Goal: Information Seeking & Learning: Learn about a topic

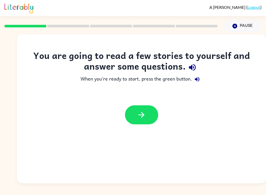
click at [193, 66] on icon "button" at bounding box center [192, 67] width 7 height 7
click at [141, 109] on button "button" at bounding box center [141, 114] width 33 height 19
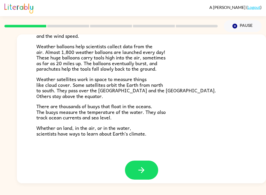
scroll to position [141, 0]
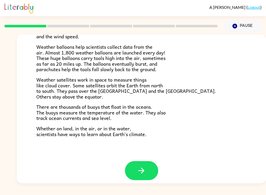
click at [150, 167] on button "button" at bounding box center [141, 170] width 33 height 19
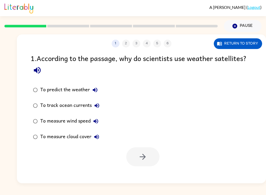
click at [35, 77] on button "button" at bounding box center [37, 69] width 13 height 13
click at [241, 48] on button "Return to story" at bounding box center [238, 43] width 48 height 11
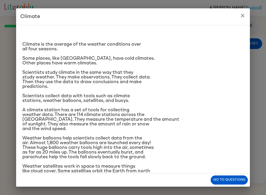
click at [241, 17] on icon "close" at bounding box center [243, 15] width 6 height 6
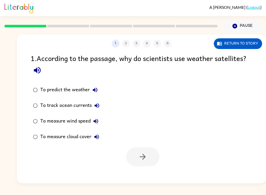
click at [98, 88] on button "To predict the weather" at bounding box center [95, 90] width 10 height 10
click at [100, 107] on icon "button" at bounding box center [97, 105] width 6 height 6
click at [99, 123] on icon "button" at bounding box center [96, 121] width 6 height 6
click at [239, 43] on button "Return to story" at bounding box center [238, 43] width 48 height 11
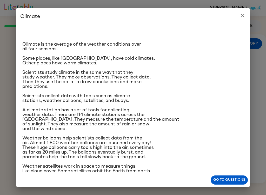
click at [241, 16] on icon "close" at bounding box center [243, 15] width 6 height 6
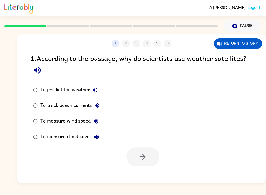
click at [249, 44] on button "Return to story" at bounding box center [238, 43] width 48 height 11
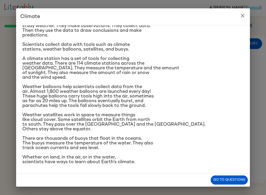
scroll to position [96, 0]
click at [247, 16] on button "close" at bounding box center [243, 15] width 10 height 10
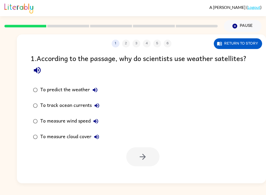
click at [97, 92] on icon "button" at bounding box center [95, 90] width 6 height 6
click at [100, 104] on icon "button" at bounding box center [97, 105] width 6 height 6
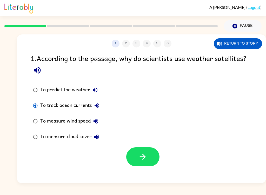
click at [145, 161] on icon "button" at bounding box center [142, 156] width 9 height 9
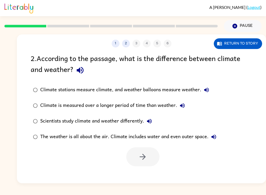
click at [79, 74] on icon "button" at bounding box center [80, 70] width 9 height 9
click at [240, 43] on button "Return to story" at bounding box center [238, 43] width 48 height 11
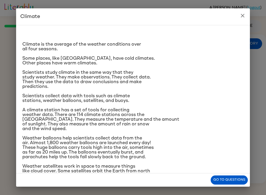
click at [242, 18] on icon "close" at bounding box center [243, 15] width 6 height 6
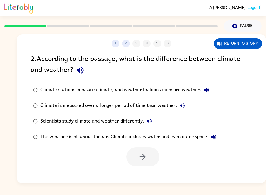
click at [207, 93] on icon "button" at bounding box center [207, 90] width 6 height 6
click at [185, 103] on icon "button" at bounding box center [183, 105] width 6 height 6
click at [149, 118] on button "Scientists study climate and weather differently." at bounding box center [149, 121] width 10 height 10
click at [247, 31] on button "Pause Pause" at bounding box center [243, 26] width 38 height 12
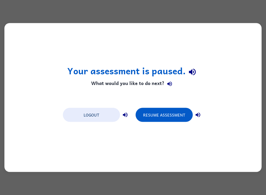
click at [188, 111] on button "Resume Assessment" at bounding box center [164, 115] width 57 height 14
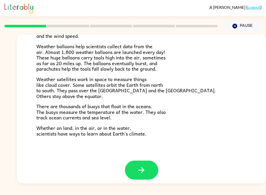
scroll to position [141, 0]
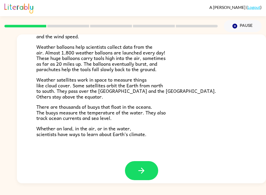
click at [151, 164] on button "button" at bounding box center [141, 170] width 33 height 19
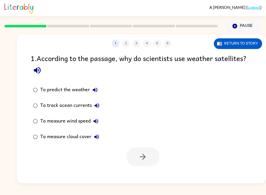
scroll to position [0, 0]
click at [239, 40] on button "Return to story" at bounding box center [238, 43] width 48 height 11
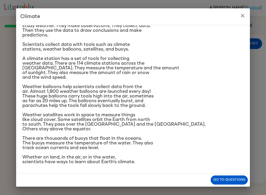
scroll to position [96, 0]
click at [232, 184] on button "Go to questions" at bounding box center [229, 179] width 37 height 9
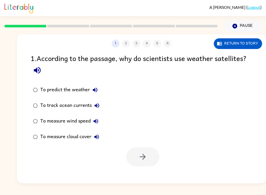
click at [97, 89] on icon "button" at bounding box center [95, 89] width 5 height 5
click at [98, 103] on icon "button" at bounding box center [97, 105] width 6 height 6
click at [100, 120] on button "To measure wind speed" at bounding box center [96, 121] width 10 height 10
click at [101, 135] on button "To measure cloud cover" at bounding box center [97, 136] width 10 height 10
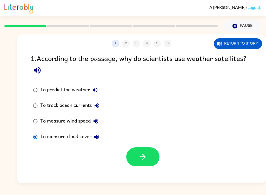
click at [150, 173] on div "1 2 3 4 5 6 Return to story 1 . According to the passage, why do scientists use…" at bounding box center [142, 108] width 250 height 149
click at [148, 157] on button "button" at bounding box center [142, 156] width 33 height 19
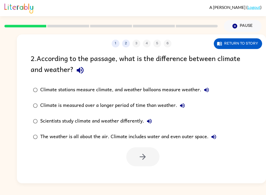
click at [208, 92] on icon "button" at bounding box center [207, 90] width 6 height 6
click at [183, 102] on button "Climate is measured over a longer period of time than weather." at bounding box center [182, 105] width 10 height 10
click at [84, 65] on button "button" at bounding box center [80, 69] width 13 height 13
click at [185, 106] on icon "button" at bounding box center [183, 105] width 6 height 6
click at [187, 104] on button "Climate is measured over a longer period of time than weather." at bounding box center [182, 105] width 10 height 10
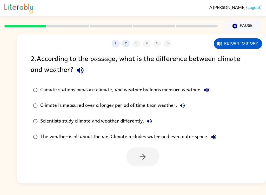
click at [249, 44] on button "Return to story" at bounding box center [238, 43] width 48 height 11
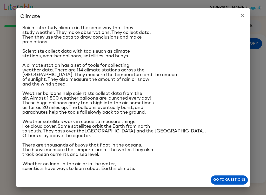
scroll to position [45, 0]
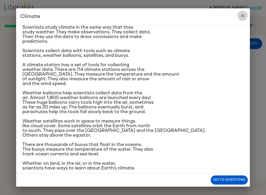
click at [242, 15] on icon "close" at bounding box center [243, 16] width 4 height 4
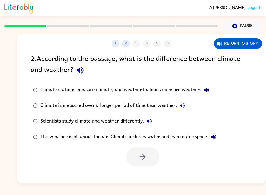
click at [200, 94] on div "Climate stations measure climate, and weather balloons measure weather." at bounding box center [126, 90] width 172 height 10
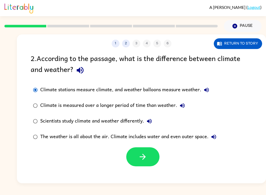
click at [209, 92] on icon "button" at bounding box center [207, 90] width 6 height 6
click at [155, 158] on button "button" at bounding box center [142, 156] width 33 height 19
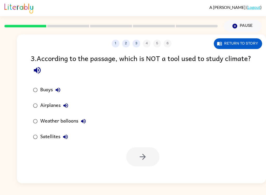
click at [245, 49] on button "Return to story" at bounding box center [238, 43] width 48 height 11
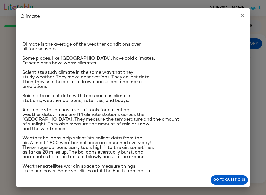
click at [241, 20] on button "close" at bounding box center [243, 15] width 10 height 10
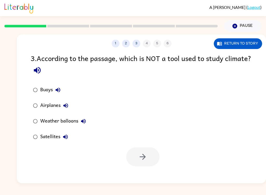
click at [254, 24] on button "Pause Pause" at bounding box center [243, 26] width 38 height 12
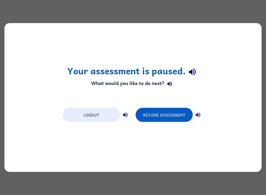
click at [177, 116] on button "Resume Assessment" at bounding box center [164, 115] width 57 height 14
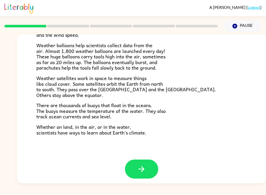
scroll to position [141, 0]
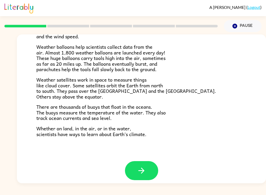
click at [145, 169] on icon "button" at bounding box center [141, 170] width 9 height 9
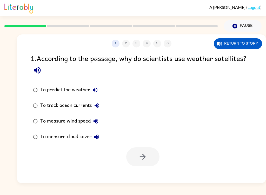
scroll to position [0, 0]
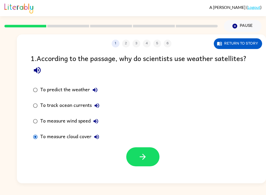
click at [156, 159] on button "button" at bounding box center [142, 156] width 33 height 19
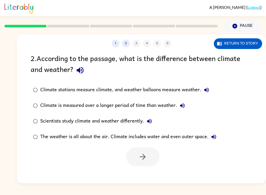
click at [244, 42] on button "Return to story" at bounding box center [238, 43] width 48 height 11
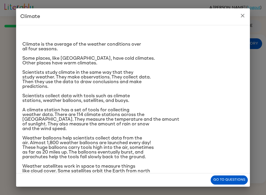
click at [242, 20] on button "close" at bounding box center [243, 15] width 10 height 10
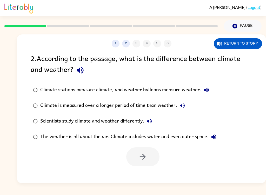
click at [78, 79] on div "2 . According to the passage, what is the difference between climate and weathe…" at bounding box center [142, 109] width 250 height 113
click at [74, 69] on button "button" at bounding box center [80, 69] width 13 height 13
click at [252, 39] on button "Return to story" at bounding box center [238, 43] width 48 height 11
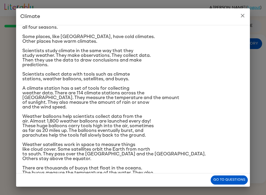
scroll to position [20, 0]
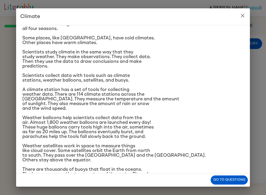
click at [242, 19] on button "close" at bounding box center [243, 15] width 10 height 10
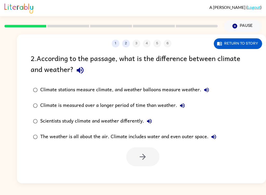
click at [210, 92] on button "Climate stations measure climate, and weather balloons measure weather." at bounding box center [207, 90] width 10 height 10
click at [187, 104] on button "Climate is measured over a longer period of time than weather." at bounding box center [182, 105] width 10 height 10
click at [153, 119] on icon "button" at bounding box center [149, 121] width 6 height 6
click at [218, 138] on button "The weather is all about the air. Climate includes water and even outer space." at bounding box center [214, 136] width 10 height 10
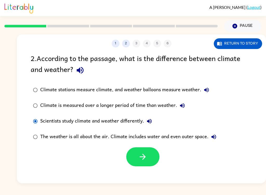
click at [154, 152] on button "button" at bounding box center [142, 156] width 33 height 19
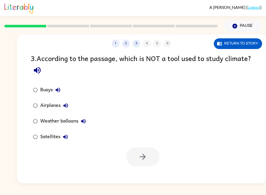
click at [44, 68] on button "button" at bounding box center [37, 69] width 13 height 13
click at [61, 91] on icon "button" at bounding box center [58, 90] width 6 height 6
click at [67, 105] on icon "button" at bounding box center [65, 105] width 5 height 5
click at [88, 119] on button "Weather balloons" at bounding box center [83, 121] width 10 height 10
click at [64, 141] on button "Satellites" at bounding box center [65, 136] width 10 height 10
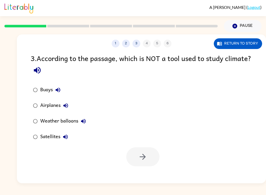
click at [40, 100] on label "Airplanes" at bounding box center [59, 106] width 63 height 16
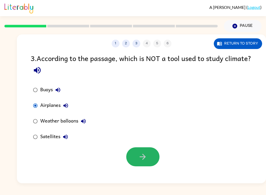
click at [147, 159] on icon "button" at bounding box center [142, 156] width 9 height 9
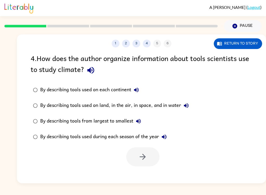
click at [85, 71] on button "button" at bounding box center [90, 69] width 13 height 13
click at [95, 75] on icon "button" at bounding box center [90, 70] width 9 height 9
click at [83, 69] on div "4 . How does the author organize information about tools scientists use to stud…" at bounding box center [142, 65] width 222 height 24
click at [91, 72] on icon "button" at bounding box center [90, 70] width 7 height 7
click at [139, 88] on icon "button" at bounding box center [136, 90] width 6 height 6
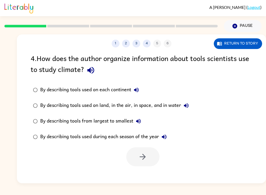
click at [189, 101] on button "By describing tools used on land, in the air, in space, and in water" at bounding box center [186, 105] width 10 height 10
click at [142, 119] on icon "button" at bounding box center [139, 121] width 6 height 6
click at [169, 134] on button "By describing tools used during each season of the year" at bounding box center [164, 136] width 10 height 10
click at [136, 94] on button "By describing tools used on each continent" at bounding box center [136, 90] width 10 height 10
click at [190, 104] on icon "button" at bounding box center [186, 105] width 6 height 6
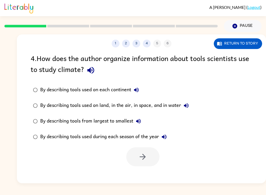
click at [39, 86] on label "By describing tools used on each continent" at bounding box center [111, 90] width 167 height 16
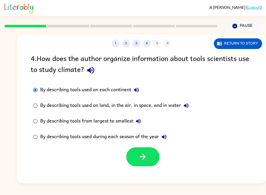
click at [155, 154] on button "button" at bounding box center [142, 156] width 33 height 19
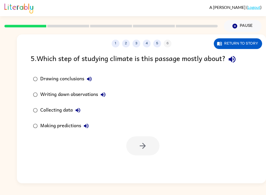
click at [241, 56] on div "5 . Which step of studying climate is this passage mostly about?" at bounding box center [142, 59] width 222 height 13
click at [238, 65] on button "button" at bounding box center [232, 59] width 13 height 13
click at [90, 79] on icon "button" at bounding box center [89, 79] width 6 height 6
click at [105, 98] on icon "button" at bounding box center [103, 94] width 6 height 6
click at [82, 108] on button "Collecting data" at bounding box center [78, 110] width 10 height 10
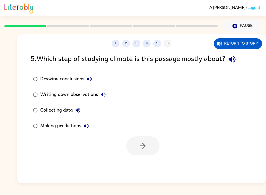
click at [92, 126] on button "Making predictions" at bounding box center [86, 125] width 10 height 10
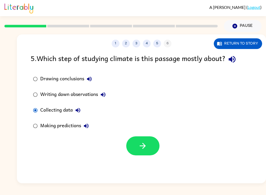
click at [149, 145] on button "button" at bounding box center [142, 145] width 33 height 19
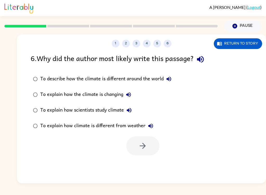
click at [202, 61] on icon "button" at bounding box center [200, 59] width 7 height 7
click at [170, 78] on icon "button" at bounding box center [169, 79] width 6 height 6
click at [205, 61] on icon "button" at bounding box center [200, 59] width 9 height 9
click at [170, 80] on icon "button" at bounding box center [169, 79] width 6 height 6
click at [129, 96] on icon "button" at bounding box center [128, 94] width 5 height 5
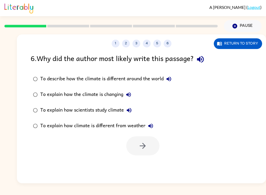
click at [129, 94] on icon "button" at bounding box center [129, 94] width 6 height 6
click at [129, 96] on icon "button" at bounding box center [128, 94] width 5 height 5
click at [133, 93] on button "To explain how the climate is changing" at bounding box center [129, 94] width 10 height 10
click at [132, 93] on button "To explain how the climate is changing" at bounding box center [129, 94] width 10 height 10
click at [131, 97] on icon "button" at bounding box center [129, 94] width 6 height 6
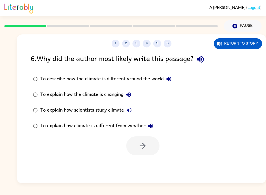
click at [131, 97] on icon "button" at bounding box center [129, 94] width 6 height 6
click at [132, 95] on button "To explain how the climate is changing" at bounding box center [129, 94] width 10 height 10
click at [132, 94] on icon "button" at bounding box center [129, 94] width 6 height 6
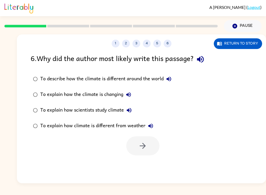
click at [132, 97] on button "To explain how the climate is changing" at bounding box center [129, 94] width 10 height 10
click at [131, 110] on icon "button" at bounding box center [129, 110] width 5 height 5
click at [152, 128] on icon "button" at bounding box center [151, 126] width 6 height 6
click at [43, 110] on div "To explain how scientists study climate" at bounding box center [87, 110] width 94 height 10
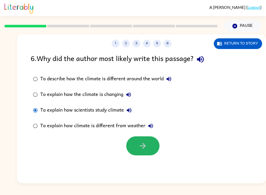
click at [154, 145] on button "button" at bounding box center [142, 145] width 33 height 19
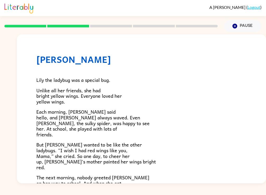
scroll to position [0, 0]
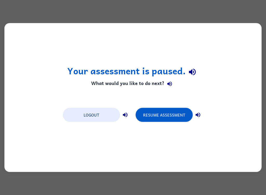
click at [184, 122] on button "Resume Assessment" at bounding box center [164, 115] width 57 height 14
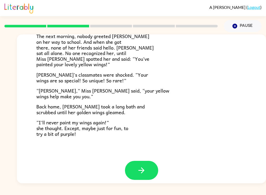
scroll to position [141, 0]
click at [150, 162] on button "button" at bounding box center [141, 170] width 33 height 19
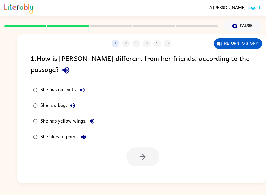
scroll to position [0, 0]
click at [73, 66] on button "button" at bounding box center [65, 69] width 13 height 13
click at [245, 39] on button "Return to story" at bounding box center [238, 43] width 48 height 11
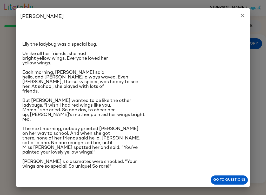
click at [246, 12] on button "close" at bounding box center [243, 15] width 10 height 10
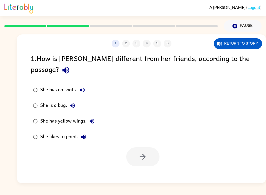
click at [87, 85] on button "She has no spots." at bounding box center [82, 90] width 10 height 10
click at [73, 102] on icon "button" at bounding box center [72, 105] width 6 height 6
click at [97, 116] on div "She has yellow wings." at bounding box center [68, 121] width 57 height 10
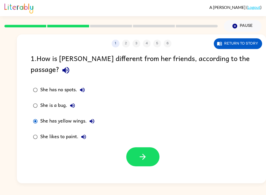
click at [146, 152] on icon "button" at bounding box center [142, 156] width 9 height 9
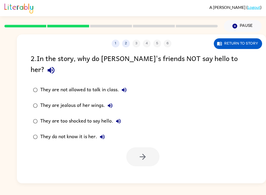
click at [56, 66] on icon "button" at bounding box center [51, 70] width 9 height 9
click at [245, 41] on button "Return to story" at bounding box center [238, 43] width 48 height 11
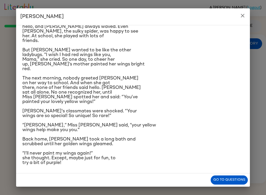
scroll to position [40, 0]
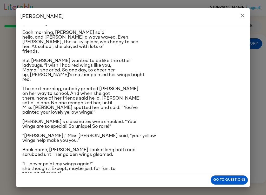
click at [244, 13] on icon "close" at bounding box center [243, 15] width 6 height 6
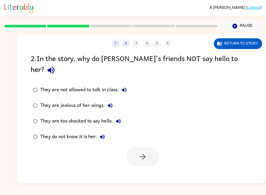
click at [125, 87] on icon "button" at bounding box center [124, 89] width 5 height 5
click at [110, 102] on icon "button" at bounding box center [110, 105] width 6 height 6
click at [130, 102] on label "They are jealous of her wings." at bounding box center [80, 106] width 104 height 16
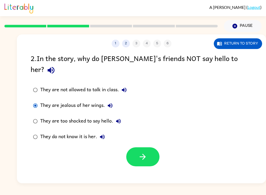
click at [122, 118] on icon "button" at bounding box center [119, 121] width 6 height 6
click at [105, 134] on icon "button" at bounding box center [102, 136] width 5 height 5
click at [147, 152] on icon "button" at bounding box center [142, 156] width 9 height 9
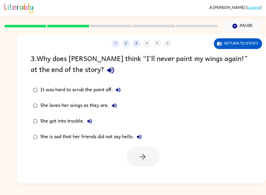
click at [65, 63] on div "3 . Why does [PERSON_NAME] think “I’ll never paint my wings again!” at the end …" at bounding box center [142, 65] width 222 height 24
click at [106, 73] on icon "button" at bounding box center [110, 70] width 9 height 9
click at [119, 93] on icon "button" at bounding box center [118, 90] width 6 height 6
click at [238, 44] on button "Return to story" at bounding box center [238, 43] width 48 height 11
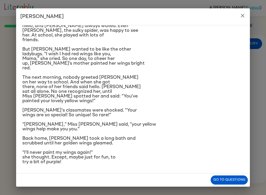
scroll to position [96, 0]
click at [246, 17] on button "close" at bounding box center [243, 15] width 10 height 10
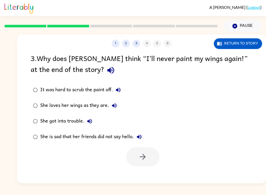
click at [140, 44] on button "3" at bounding box center [137, 44] width 8 height 8
click at [127, 41] on button "2" at bounding box center [126, 44] width 8 height 8
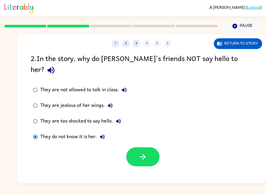
click at [38, 113] on label "They are too shocked to say hello." at bounding box center [80, 121] width 104 height 16
click at [151, 148] on button "button" at bounding box center [142, 156] width 33 height 19
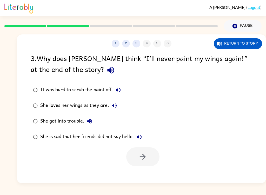
click at [247, 41] on button "Return to story" at bounding box center [238, 43] width 48 height 11
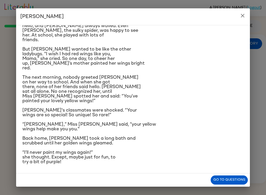
click at [245, 17] on icon "close" at bounding box center [243, 15] width 6 height 6
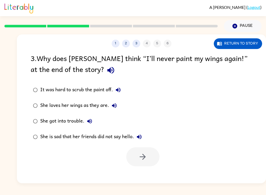
click at [120, 92] on icon "button" at bounding box center [118, 89] width 5 height 5
click at [115, 103] on icon "button" at bounding box center [114, 105] width 6 height 6
click at [94, 120] on button "She got into trouble." at bounding box center [90, 121] width 10 height 10
click at [141, 136] on icon "button" at bounding box center [139, 136] width 6 height 6
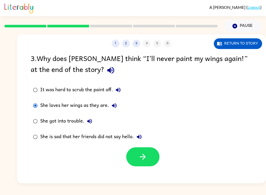
click at [148, 165] on button "button" at bounding box center [142, 156] width 33 height 19
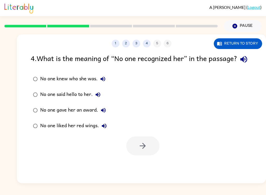
click at [240, 64] on icon "button" at bounding box center [244, 59] width 9 height 9
click at [105, 81] on icon "button" at bounding box center [103, 78] width 5 height 5
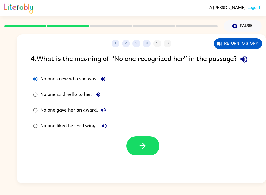
click at [152, 155] on button "button" at bounding box center [142, 145] width 33 height 19
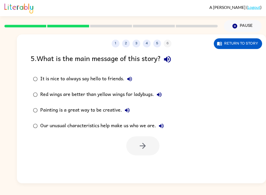
click at [171, 57] on icon "button" at bounding box center [167, 59] width 7 height 7
click at [131, 77] on icon "button" at bounding box center [130, 79] width 6 height 6
click at [161, 92] on icon "button" at bounding box center [159, 94] width 6 height 6
click at [132, 110] on button "Painting is a great way to be creative." at bounding box center [127, 110] width 10 height 10
click at [165, 125] on button "Our unusual characteristics help make us who we are." at bounding box center [161, 125] width 10 height 10
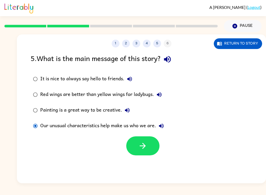
click at [137, 142] on button "button" at bounding box center [142, 145] width 33 height 19
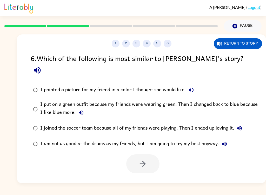
click at [42, 66] on icon "button" at bounding box center [37, 70] width 9 height 9
click at [196, 85] on button "I painted a picture for my friend in a color I thought she would like." at bounding box center [191, 90] width 10 height 10
click at [85, 107] on button "I put on a green outfit because my friends were wearing green. Then I changed b…" at bounding box center [81, 112] width 10 height 10
click at [149, 154] on button "button" at bounding box center [142, 163] width 33 height 19
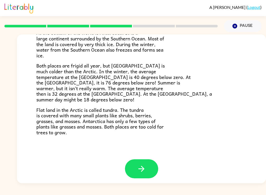
scroll to position [106, 0]
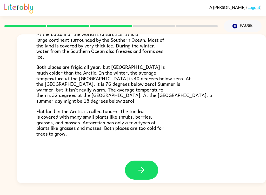
click at [144, 161] on button "button" at bounding box center [141, 169] width 33 height 19
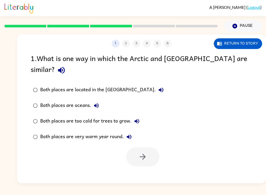
scroll to position [0, 0]
click at [66, 66] on icon "button" at bounding box center [61, 70] width 9 height 9
click at [254, 41] on button "Return to story" at bounding box center [238, 43] width 48 height 11
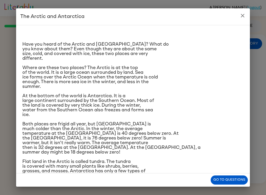
click at [240, 26] on div "Have you heard of the Arctic and [GEOGRAPHIC_DATA]? What do you know about them…" at bounding box center [133, 99] width 234 height 148
click at [242, 17] on icon "close" at bounding box center [243, 15] width 6 height 6
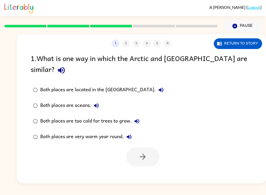
click at [66, 66] on icon "button" at bounding box center [61, 70] width 9 height 9
click at [156, 85] on button "Both places are located in the [GEOGRAPHIC_DATA]." at bounding box center [161, 90] width 10 height 10
click at [101, 100] on button "Both places are oceans." at bounding box center [96, 105] width 10 height 10
click at [142, 116] on div "Both places are too cold for trees to grow." at bounding box center [91, 121] width 102 height 10
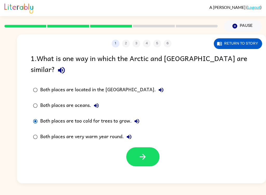
click at [138, 119] on icon "button" at bounding box center [137, 121] width 5 height 5
click at [131, 133] on icon "button" at bounding box center [129, 136] width 6 height 6
click at [246, 45] on button "Return to story" at bounding box center [238, 43] width 48 height 11
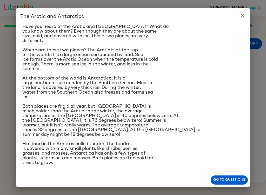
scroll to position [19, 0]
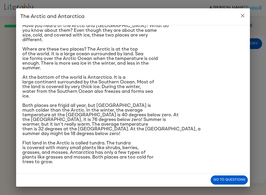
click at [240, 12] on button "close" at bounding box center [243, 15] width 10 height 10
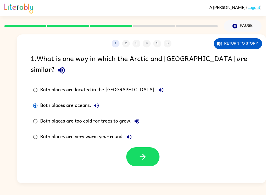
click at [150, 147] on button "button" at bounding box center [142, 156] width 33 height 19
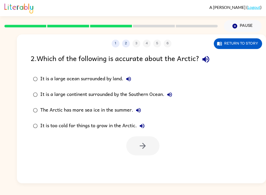
click at [206, 59] on icon "button" at bounding box center [206, 59] width 7 height 7
click at [130, 80] on icon "button" at bounding box center [128, 78] width 5 height 5
click at [172, 91] on button "It is a large continent surrounded by the Southern Ocean." at bounding box center [170, 94] width 10 height 10
click at [142, 108] on button "The Arctic has more sea ice in the summer." at bounding box center [138, 110] width 10 height 10
click at [232, 44] on button "Return to story" at bounding box center [238, 43] width 48 height 11
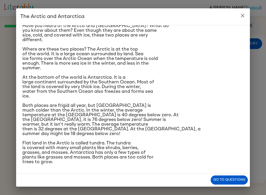
scroll to position [59, 0]
click at [246, 13] on button "close" at bounding box center [243, 15] width 10 height 10
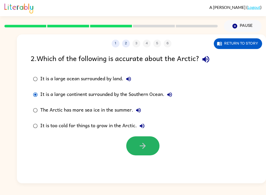
click at [150, 143] on button "button" at bounding box center [142, 145] width 33 height 19
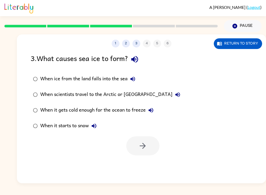
click at [138, 74] on div "When ice from the land falls into the sea" at bounding box center [89, 79] width 98 height 10
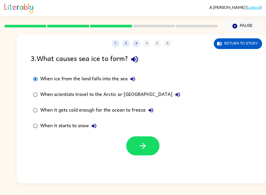
click at [139, 56] on icon "button" at bounding box center [134, 59] width 9 height 9
click at [135, 79] on icon "button" at bounding box center [133, 79] width 6 height 6
click at [176, 95] on icon "button" at bounding box center [178, 94] width 5 height 5
click at [153, 111] on icon "button" at bounding box center [151, 110] width 5 height 5
click at [96, 128] on icon "button" at bounding box center [94, 125] width 5 height 5
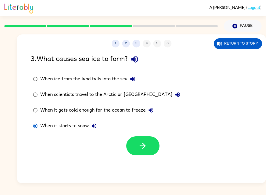
click at [147, 150] on icon "button" at bounding box center [142, 145] width 9 height 9
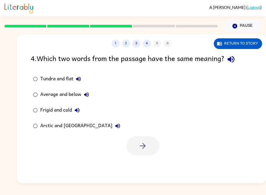
click at [233, 58] on icon "button" at bounding box center [231, 59] width 7 height 7
click at [83, 77] on button "Tundra and flat" at bounding box center [78, 79] width 10 height 10
click at [92, 94] on button "Average and below" at bounding box center [86, 94] width 10 height 10
click at [80, 111] on icon "button" at bounding box center [77, 110] width 5 height 5
click at [115, 127] on icon "button" at bounding box center [118, 126] width 6 height 6
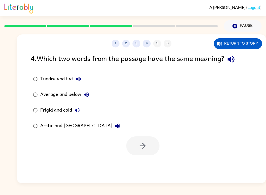
click at [78, 110] on icon "button" at bounding box center [77, 110] width 5 height 5
click at [30, 89] on label "Average and below" at bounding box center [77, 95] width 98 height 16
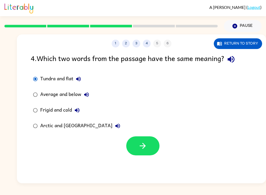
click at [133, 150] on button "button" at bounding box center [142, 145] width 33 height 19
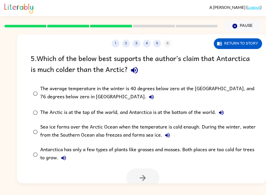
click at [132, 68] on icon "button" at bounding box center [134, 70] width 9 height 9
click at [146, 93] on button "The average temperature in the winter is 40 degrees below zero at the [GEOGRAPH…" at bounding box center [151, 97] width 10 height 10
click at [136, 66] on icon "button" at bounding box center [134, 70] width 9 height 9
click at [138, 71] on icon "button" at bounding box center [134, 70] width 9 height 9
click at [137, 73] on icon "button" at bounding box center [134, 70] width 7 height 7
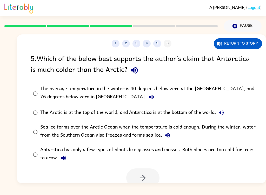
click at [139, 64] on div "5 . Which of the below best supports the author’s claim that Antarctica is much…" at bounding box center [142, 65] width 222 height 24
click at [138, 75] on icon "button" at bounding box center [134, 70] width 9 height 9
click at [135, 65] on button "button" at bounding box center [134, 69] width 13 height 13
click at [122, 73] on div "5 . Which of the below best supports the author’s claim that Antarctica is much…" at bounding box center [142, 65] width 222 height 24
click at [134, 72] on icon "button" at bounding box center [134, 70] width 7 height 7
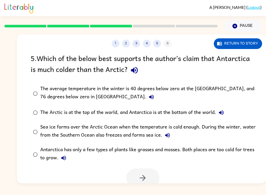
click at [139, 75] on button "button" at bounding box center [134, 69] width 13 height 13
click at [223, 114] on icon "button" at bounding box center [222, 112] width 6 height 6
click at [144, 175] on icon "button" at bounding box center [142, 177] width 9 height 9
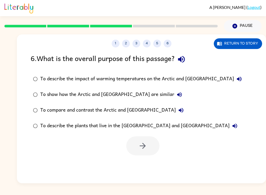
click at [184, 58] on icon "button" at bounding box center [181, 59] width 7 height 7
click at [220, 76] on label "To describe the impact of warming temperatures on the Arctic and [GEOGRAPHIC_DA…" at bounding box center [138, 79] width 220 height 16
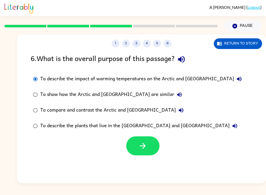
click at [237, 79] on icon "button" at bounding box center [239, 78] width 5 height 5
click at [159, 103] on label "To compare and contrast the Arctic and [GEOGRAPHIC_DATA]" at bounding box center [138, 110] width 220 height 16
click at [162, 92] on label "To show how the Arctic and [GEOGRAPHIC_DATA] are similar" at bounding box center [138, 95] width 220 height 16
click at [175, 96] on button "To show how the Arctic and [GEOGRAPHIC_DATA] are similar" at bounding box center [180, 94] width 10 height 10
click at [184, 99] on label "To show how the Arctic and [GEOGRAPHIC_DATA] are similar" at bounding box center [138, 95] width 220 height 16
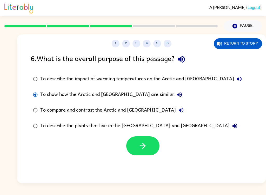
click at [174, 105] on label "To compare and contrast the Arctic and [GEOGRAPHIC_DATA]" at bounding box center [138, 110] width 220 height 16
click at [190, 120] on label "To describe the plants that live in the [GEOGRAPHIC_DATA] and [GEOGRAPHIC_DATA]" at bounding box center [138, 126] width 220 height 16
click at [161, 107] on div "To compare and contrast the Arctic and [GEOGRAPHIC_DATA]" at bounding box center [113, 110] width 146 height 10
click at [175, 93] on button "To show how the Arctic and [GEOGRAPHIC_DATA] are similar" at bounding box center [180, 94] width 10 height 10
click at [170, 90] on label "To show how the Arctic and [GEOGRAPHIC_DATA] are similar" at bounding box center [138, 95] width 220 height 16
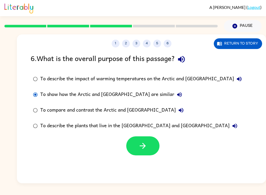
click at [150, 151] on button "button" at bounding box center [142, 145] width 33 height 19
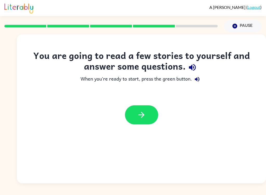
click at [191, 65] on icon "button" at bounding box center [192, 67] width 9 height 9
click at [197, 78] on icon "button" at bounding box center [197, 79] width 5 height 5
click at [149, 117] on button "button" at bounding box center [141, 114] width 33 height 19
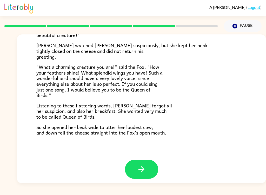
scroll to position [99, 0]
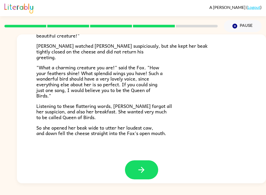
click at [149, 169] on button "button" at bounding box center [141, 169] width 33 height 19
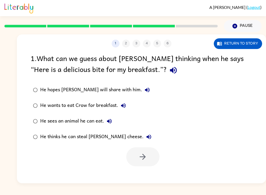
scroll to position [0, 0]
click at [169, 72] on icon "button" at bounding box center [173, 70] width 9 height 9
click at [144, 90] on icon "button" at bounding box center [147, 90] width 6 height 6
click at [127, 105] on button "He wants to eat Crow for breakfast." at bounding box center [123, 105] width 10 height 10
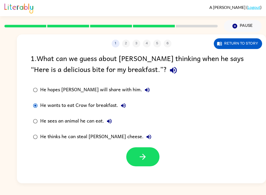
click at [158, 148] on div at bounding box center [142, 156] width 33 height 19
click at [153, 152] on button "button" at bounding box center [142, 156] width 33 height 19
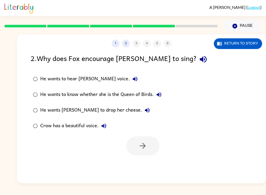
click at [199, 61] on icon "button" at bounding box center [203, 59] width 9 height 9
click at [130, 80] on button "He wants to hear [PERSON_NAME] voice." at bounding box center [135, 79] width 10 height 10
click at [163, 94] on button "He wants to know whether she is the Queen of Birds." at bounding box center [159, 94] width 10 height 10
click at [144, 109] on icon "button" at bounding box center [147, 110] width 6 height 6
click at [108, 126] on button "Crow has a beautiful voice." at bounding box center [104, 125] width 10 height 10
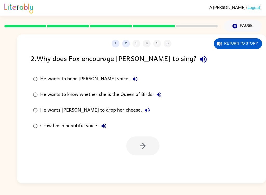
click at [254, 46] on button "Return to story" at bounding box center [238, 43] width 48 height 11
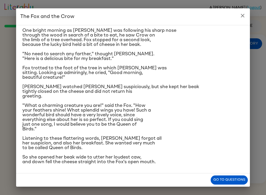
scroll to position [22, 0]
click at [241, 11] on button "close" at bounding box center [243, 15] width 10 height 10
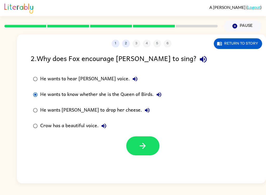
click at [240, 41] on button "Return to story" at bounding box center [238, 43] width 48 height 11
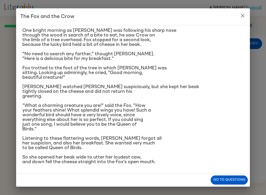
scroll to position [49, 0]
click at [245, 17] on icon "close" at bounding box center [243, 15] width 6 height 6
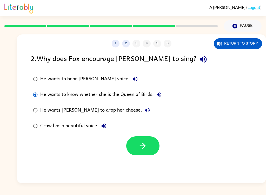
click at [115, 43] on button "1" at bounding box center [116, 44] width 8 height 8
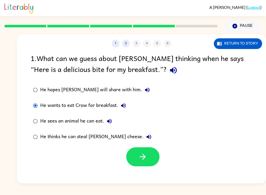
click at [145, 90] on icon "button" at bounding box center [147, 89] width 5 height 5
click at [146, 134] on icon "button" at bounding box center [149, 136] width 6 height 6
click at [149, 155] on button "button" at bounding box center [142, 156] width 33 height 19
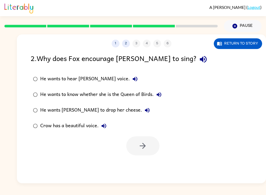
click at [113, 36] on div "1 2 3 4 5 6 Return to story" at bounding box center [142, 40] width 250 height 13
click at [119, 44] on button "1" at bounding box center [116, 44] width 8 height 8
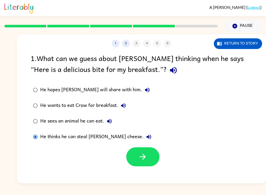
click at [127, 45] on button "2" at bounding box center [126, 44] width 8 height 8
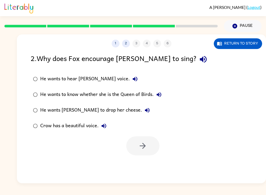
click at [118, 40] on button "1" at bounding box center [116, 44] width 8 height 8
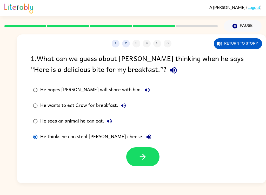
click at [128, 43] on button "2" at bounding box center [126, 44] width 8 height 8
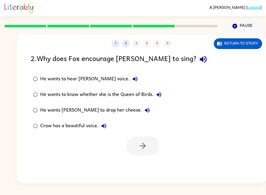
click at [160, 92] on icon "button" at bounding box center [159, 94] width 6 height 6
click at [144, 108] on icon "button" at bounding box center [147, 110] width 6 height 6
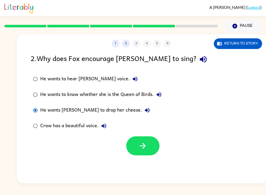
click at [141, 137] on button "button" at bounding box center [142, 145] width 33 height 19
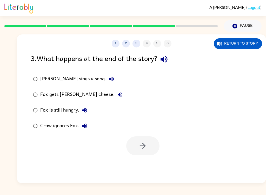
click at [169, 59] on icon "button" at bounding box center [164, 59] width 9 height 9
click at [106, 76] on button "[PERSON_NAME] sings a song." at bounding box center [111, 79] width 10 height 10
click at [117, 95] on icon "button" at bounding box center [120, 94] width 6 height 6
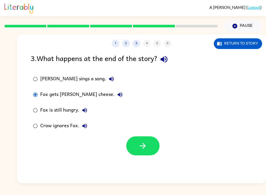
click at [87, 110] on icon "button" at bounding box center [84, 110] width 5 height 5
click at [150, 148] on button "button" at bounding box center [142, 145] width 33 height 19
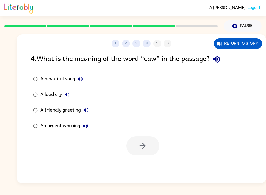
click at [216, 61] on icon "button" at bounding box center [216, 59] width 9 height 9
click at [218, 58] on icon "button" at bounding box center [216, 59] width 7 height 7
click at [220, 59] on icon "button" at bounding box center [216, 59] width 9 height 9
click at [81, 80] on icon "button" at bounding box center [80, 78] width 5 height 5
click at [67, 95] on icon "button" at bounding box center [67, 94] width 5 height 5
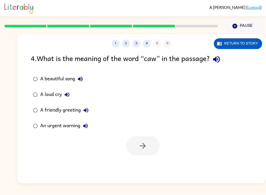
click at [93, 106] on label "A friendly greeting" at bounding box center [61, 110] width 66 height 16
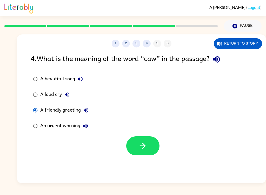
click at [234, 41] on button "Return to story" at bounding box center [238, 43] width 48 height 11
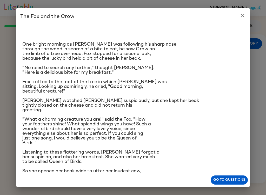
click at [240, 14] on icon "close" at bounding box center [243, 15] width 6 height 6
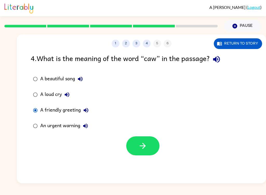
click at [252, 41] on button "Return to story" at bounding box center [238, 43] width 48 height 11
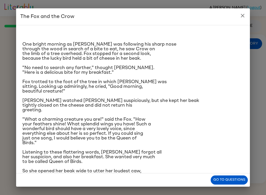
scroll to position [0, 0]
click at [245, 14] on icon "close" at bounding box center [243, 15] width 6 height 6
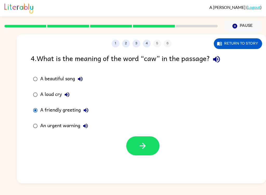
click at [81, 77] on icon "button" at bounding box center [80, 78] width 5 height 5
click at [142, 146] on icon "button" at bounding box center [142, 145] width 9 height 9
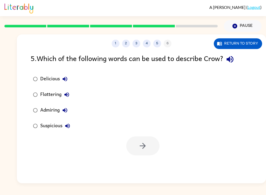
click at [232, 60] on icon "button" at bounding box center [230, 59] width 7 height 7
click at [65, 78] on icon "button" at bounding box center [65, 78] width 5 height 5
click at [68, 94] on icon "button" at bounding box center [67, 94] width 5 height 5
click at [68, 110] on icon "button" at bounding box center [65, 110] width 6 height 6
click at [69, 125] on icon "button" at bounding box center [68, 126] width 6 height 6
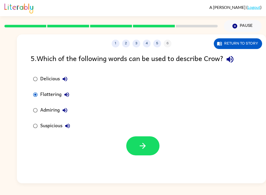
click at [141, 138] on button "button" at bounding box center [142, 145] width 33 height 19
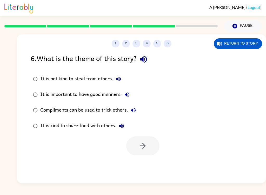
click at [148, 63] on icon "button" at bounding box center [143, 59] width 9 height 9
click at [146, 63] on icon "button" at bounding box center [143, 59] width 9 height 9
click at [147, 60] on icon "button" at bounding box center [143, 59] width 7 height 7
click at [119, 81] on icon "button" at bounding box center [119, 79] width 6 height 6
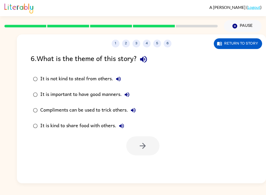
click at [129, 96] on icon "button" at bounding box center [127, 94] width 6 height 6
click at [137, 112] on button "Compliments can be used to trick others." at bounding box center [133, 110] width 10 height 10
click at [124, 125] on icon "button" at bounding box center [122, 126] width 6 height 6
